Goal: Task Accomplishment & Management: Understand process/instructions

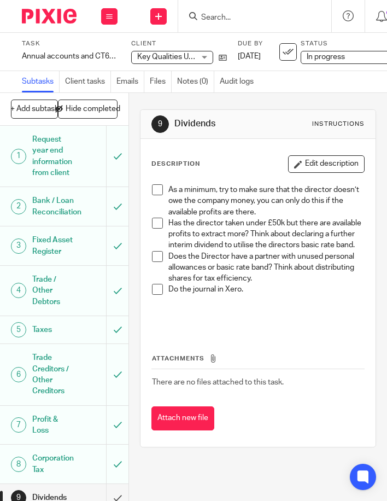
scroll to position [148, 0]
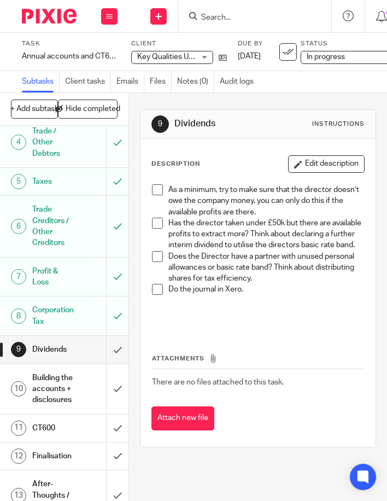
click at [152, 194] on span at bounding box center [157, 189] width 11 height 11
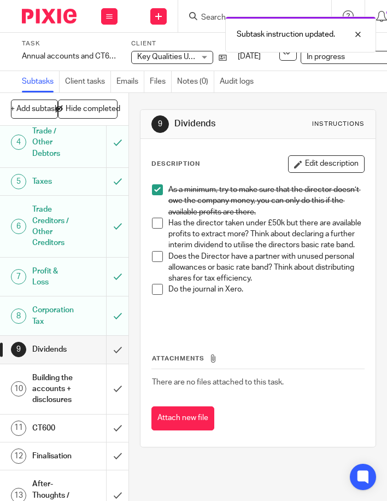
click at [152, 227] on span at bounding box center [157, 223] width 11 height 11
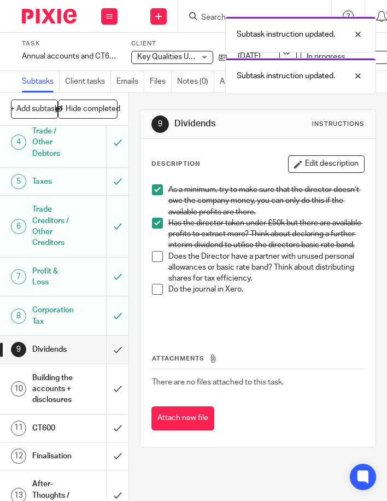
click at [154, 274] on li "Does the Director have a partner with unused personal allowances or basic rate …" at bounding box center [258, 267] width 213 height 33
click at [155, 262] on span at bounding box center [157, 256] width 11 height 11
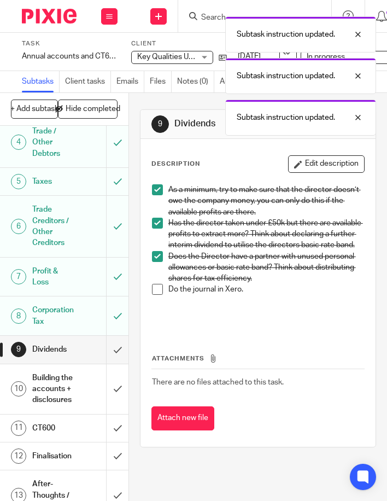
click at [155, 295] on span at bounding box center [157, 289] width 11 height 11
click at [104, 363] on input "submit" at bounding box center [64, 349] width 128 height 27
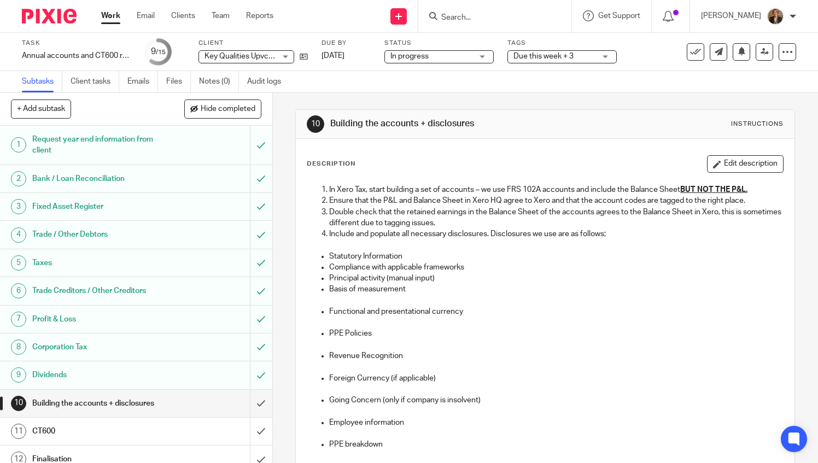
click at [386, 337] on p "PPE Policies" at bounding box center [556, 333] width 454 height 11
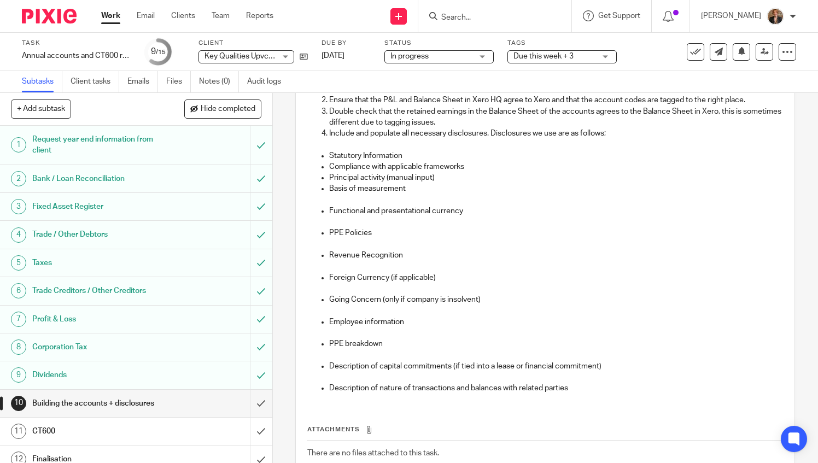
scroll to position [109, 0]
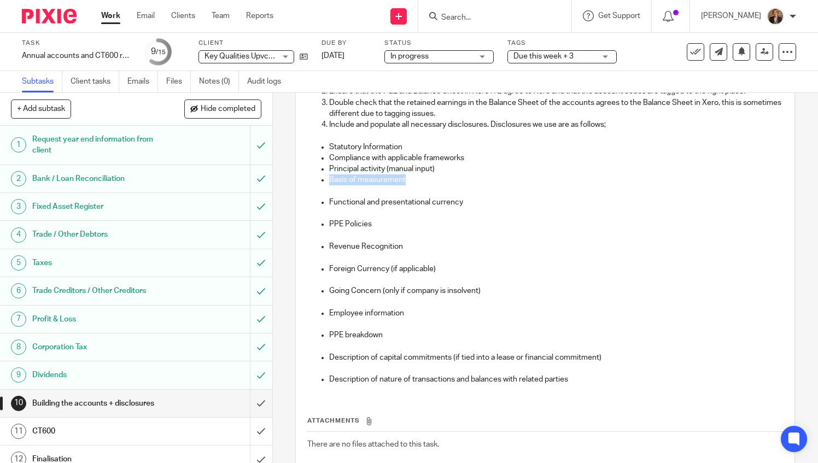
drag, startPoint x: 325, startPoint y: 183, endPoint x: 409, endPoint y: 183, distance: 84.7
click at [386, 183] on ul "Statutory Information Compliance with applicable frameworks Principal activity …" at bounding box center [544, 264] width 475 height 244
drag, startPoint x: 409, startPoint y: 183, endPoint x: 379, endPoint y: 177, distance: 30.8
drag, startPoint x: 379, startPoint y: 177, endPoint x: 702, endPoint y: 152, distance: 323.3
click at [386, 152] on p "Compliance with applicable frameworks" at bounding box center [556, 157] width 454 height 11
